Goal: Navigation & Orientation: Find specific page/section

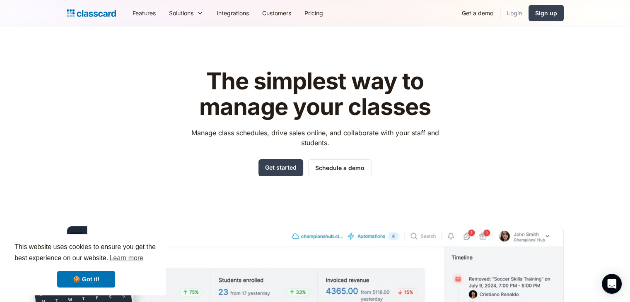
click at [513, 15] on link "Login" at bounding box center [514, 13] width 28 height 19
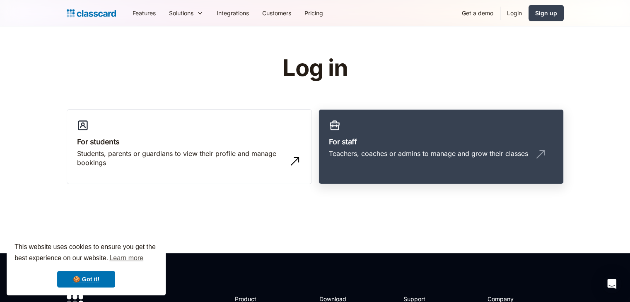
click at [408, 140] on h3 "For staff" at bounding box center [441, 141] width 224 height 11
